Goal: Entertainment & Leisure: Consume media (video, audio)

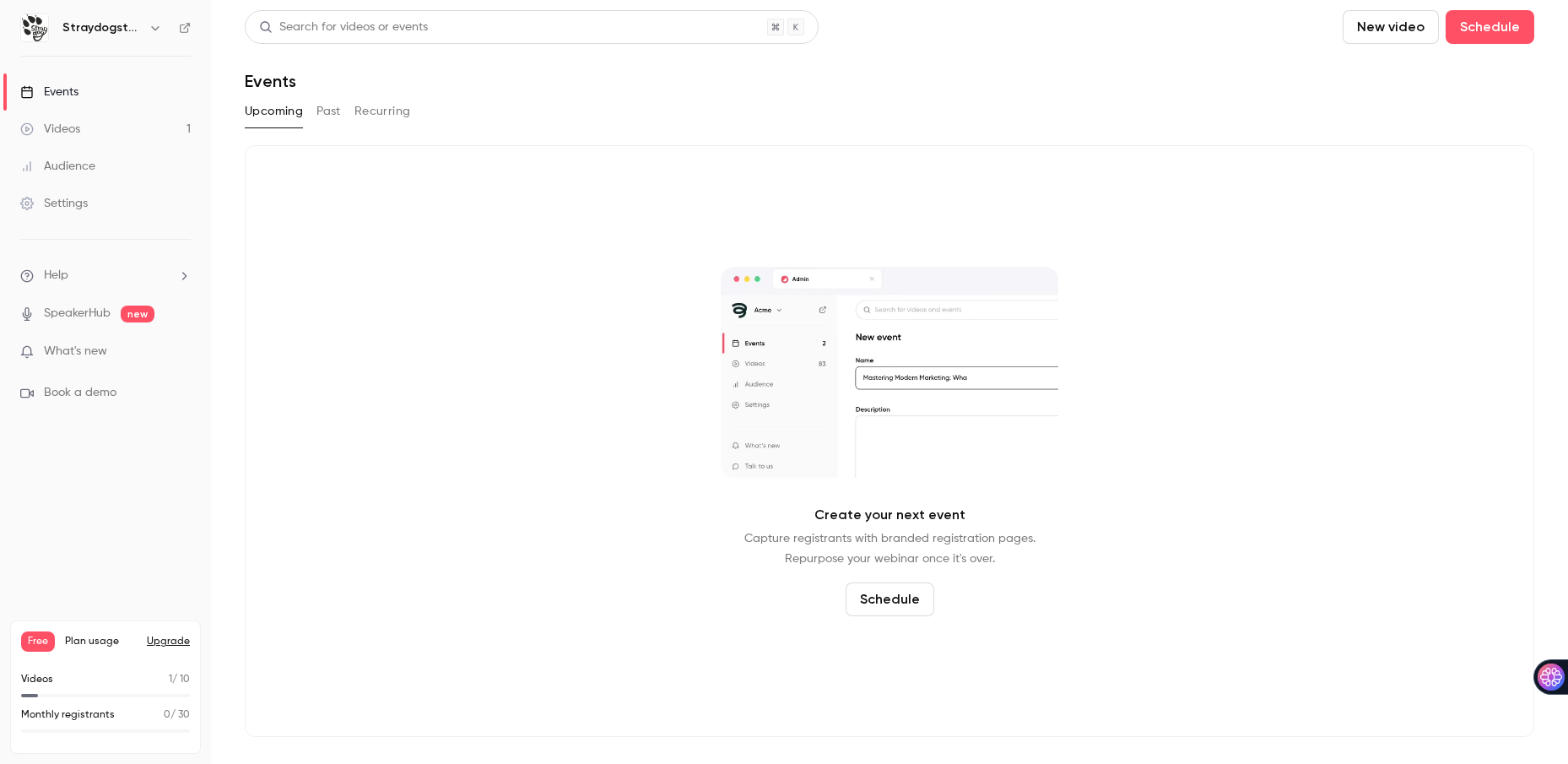
click at [1390, 32] on button "New video" at bounding box center [1391, 26] width 96 height 33
click at [1419, 72] on div "Record" at bounding box center [1452, 73] width 128 height 17
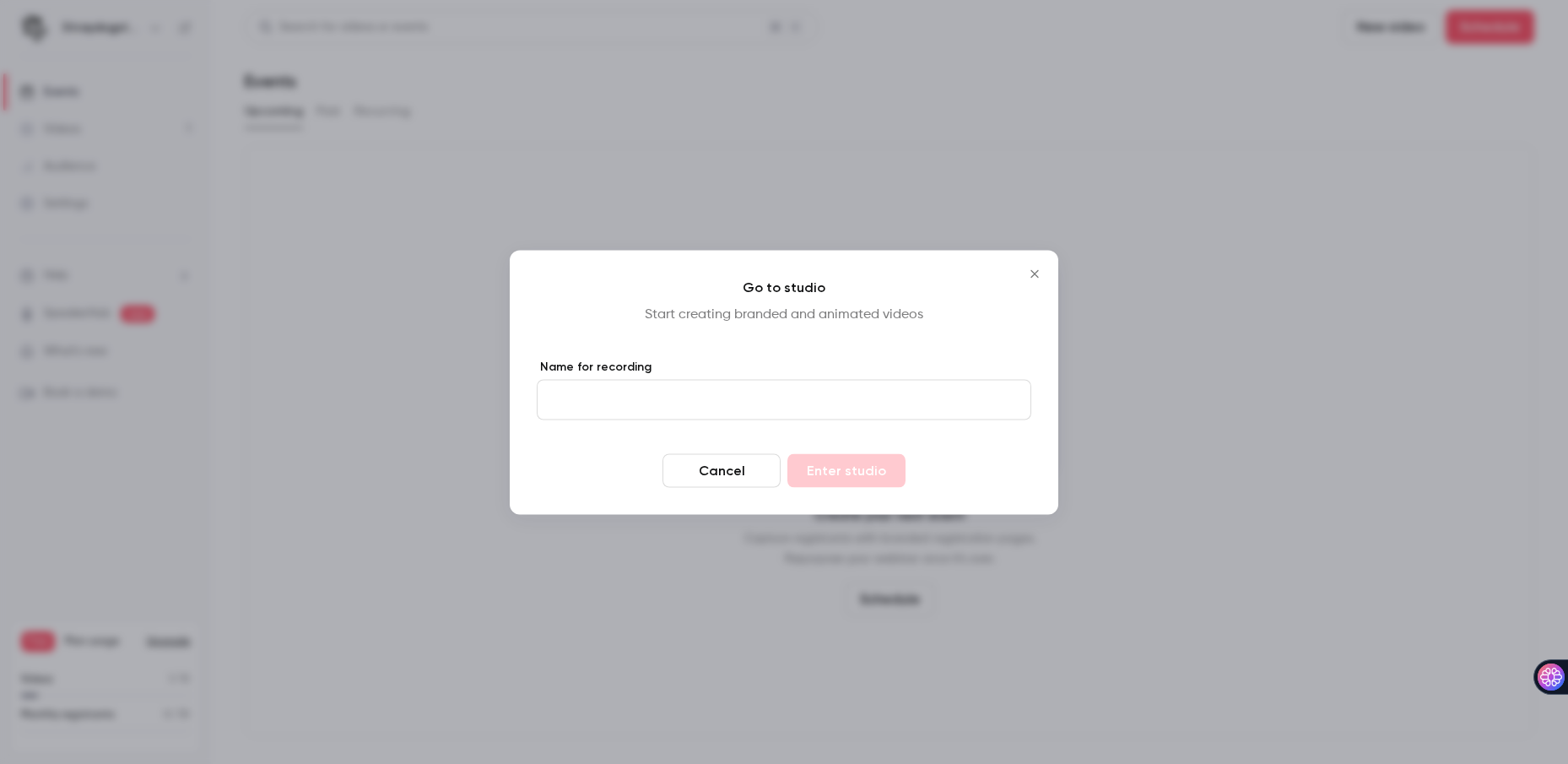
click at [872, 392] on input "Name for recording" at bounding box center [784, 399] width 495 height 41
type input "*********"
click at [877, 473] on button "Enter studio" at bounding box center [846, 470] width 119 height 33
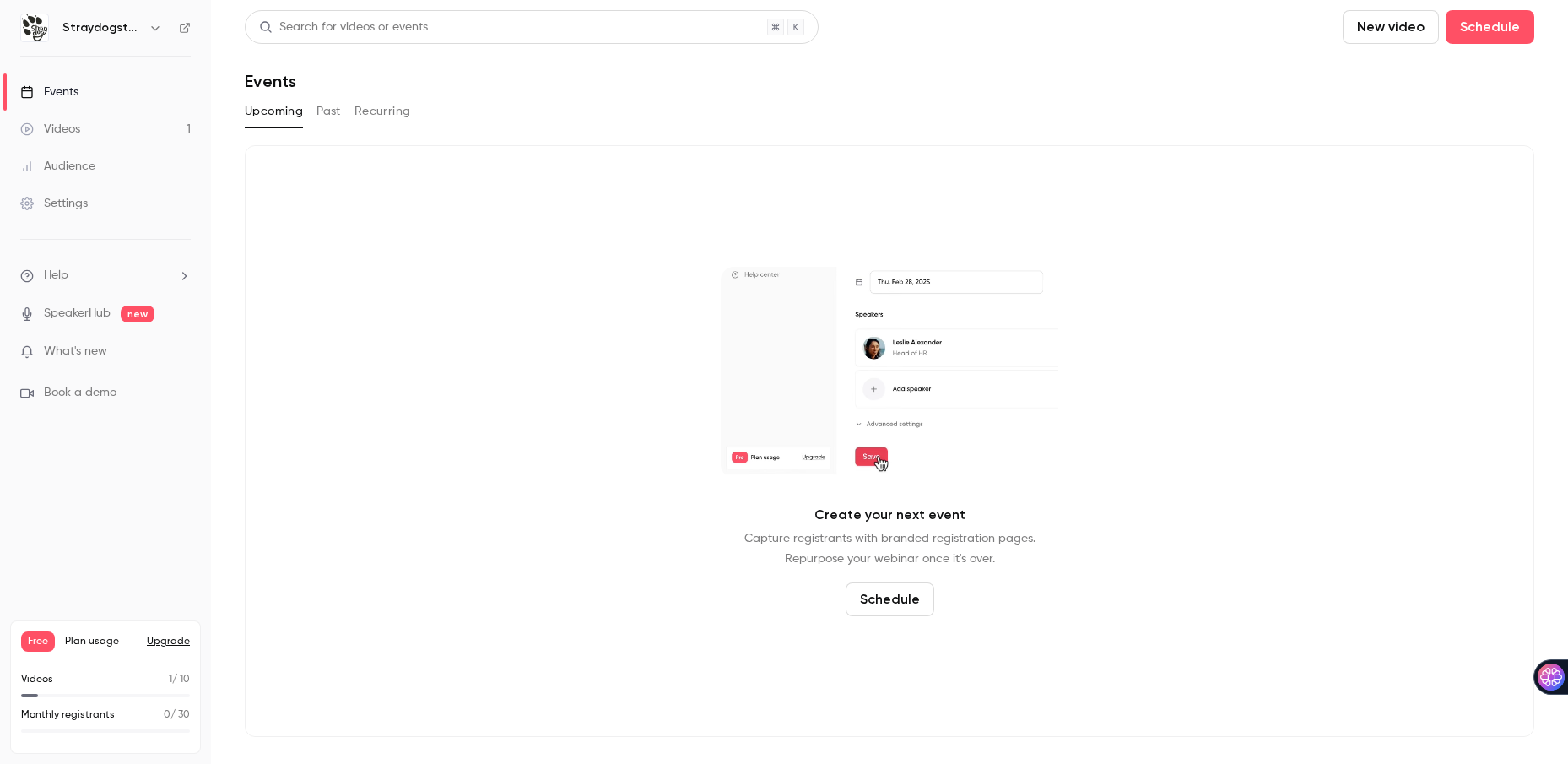
click at [90, 128] on link "Videos 1" at bounding box center [105, 129] width 211 height 37
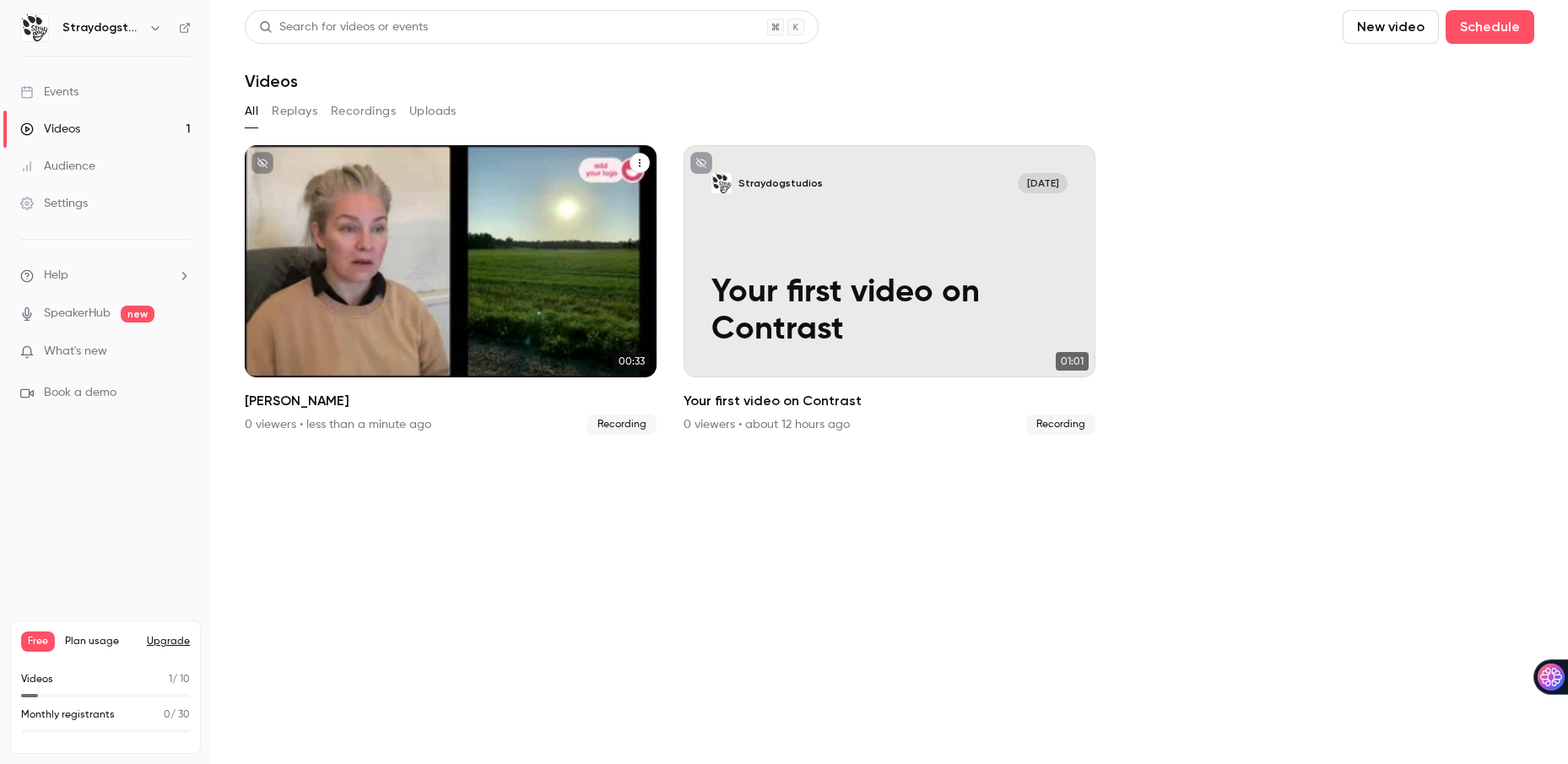
click at [556, 288] on div "Straydogstudios [DATE] [PERSON_NAME]" at bounding box center [450, 261] width 412 height 232
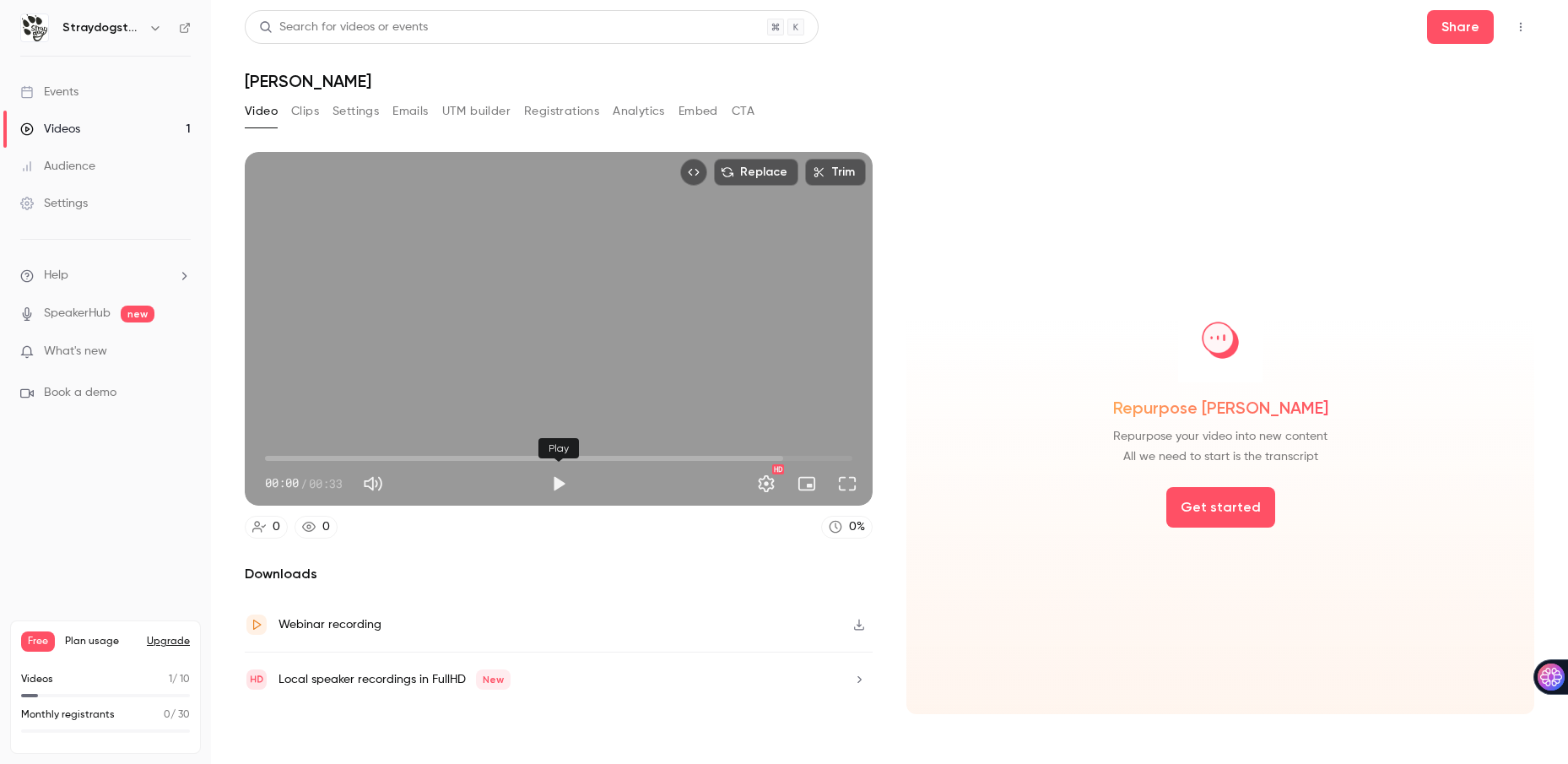
click at [559, 484] on button "Play" at bounding box center [558, 483] width 33 height 33
click at [557, 484] on button "Pause" at bounding box center [558, 483] width 33 height 33
click at [855, 630] on button "button" at bounding box center [859, 625] width 27 height 27
type input "****"
